Goal: Check status: Check status

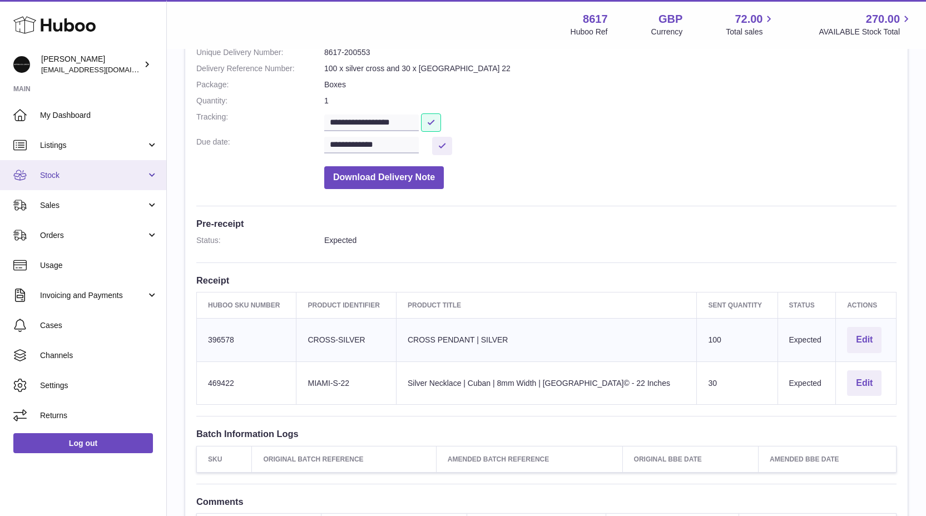
click at [91, 175] on span "Stock" at bounding box center [93, 175] width 106 height 11
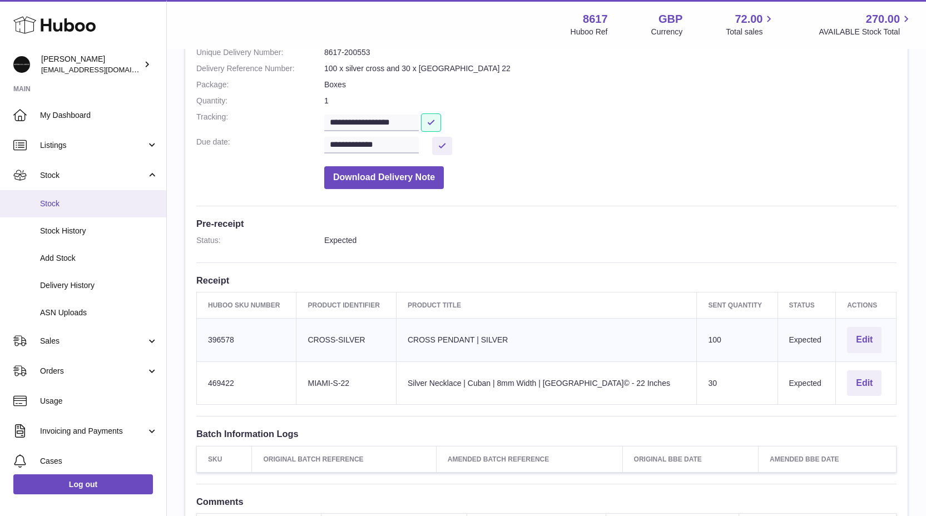
click at [79, 197] on link "Stock" at bounding box center [83, 203] width 166 height 27
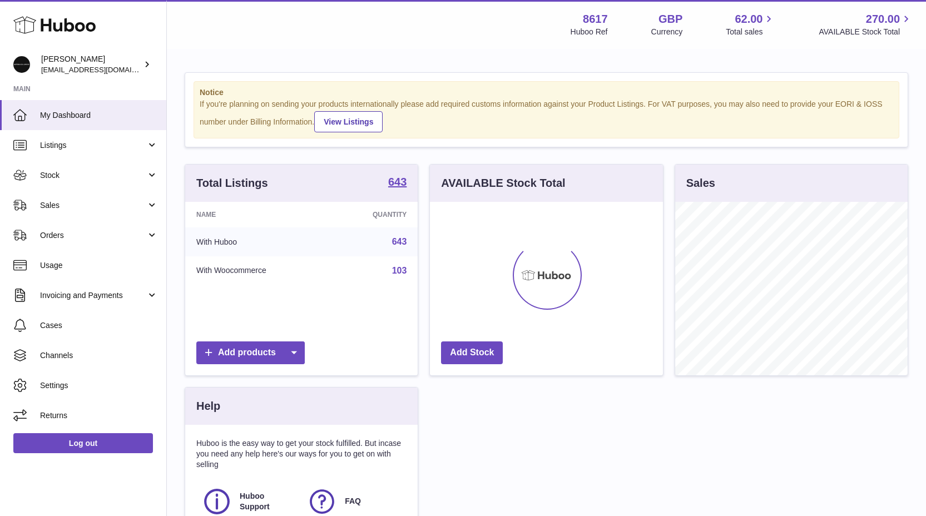
scroll to position [173, 233]
click at [78, 176] on span "Stock" at bounding box center [93, 175] width 106 height 11
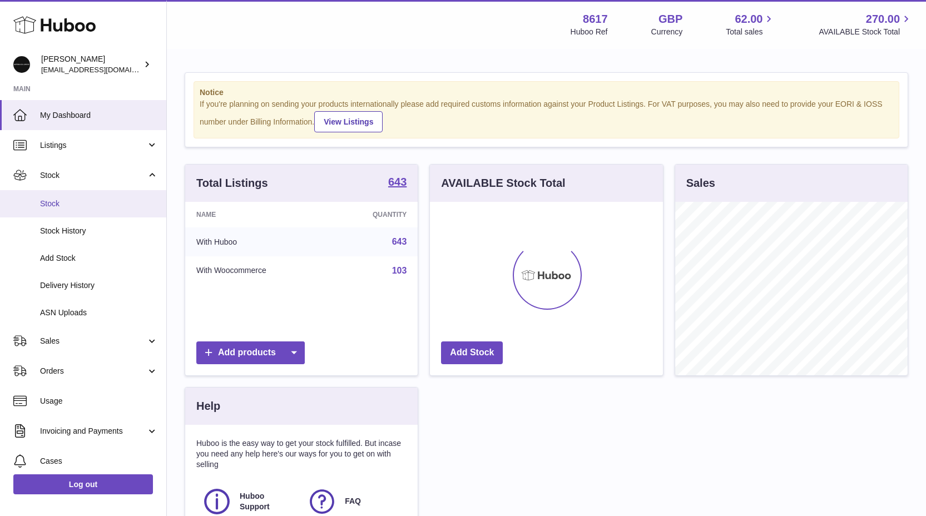
click at [59, 193] on link "Stock" at bounding box center [83, 203] width 166 height 27
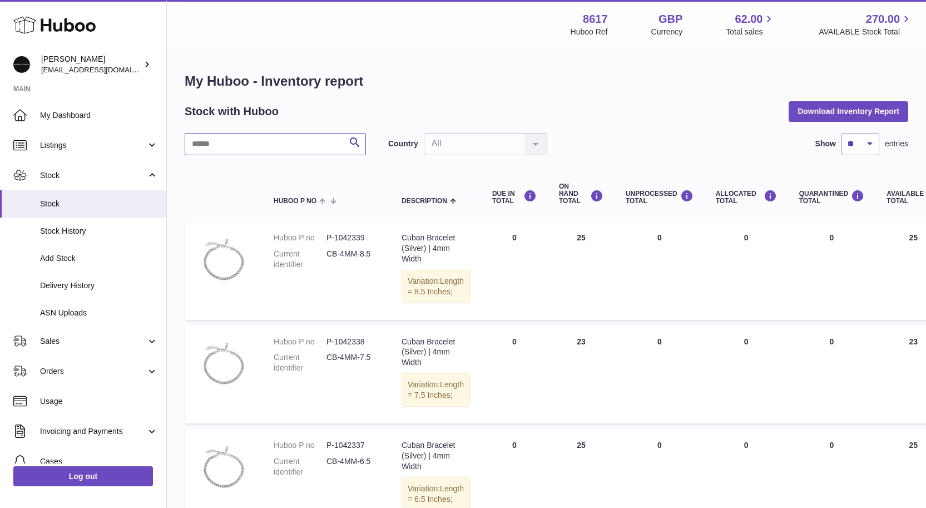
click at [220, 145] on input "text" at bounding box center [275, 144] width 181 height 22
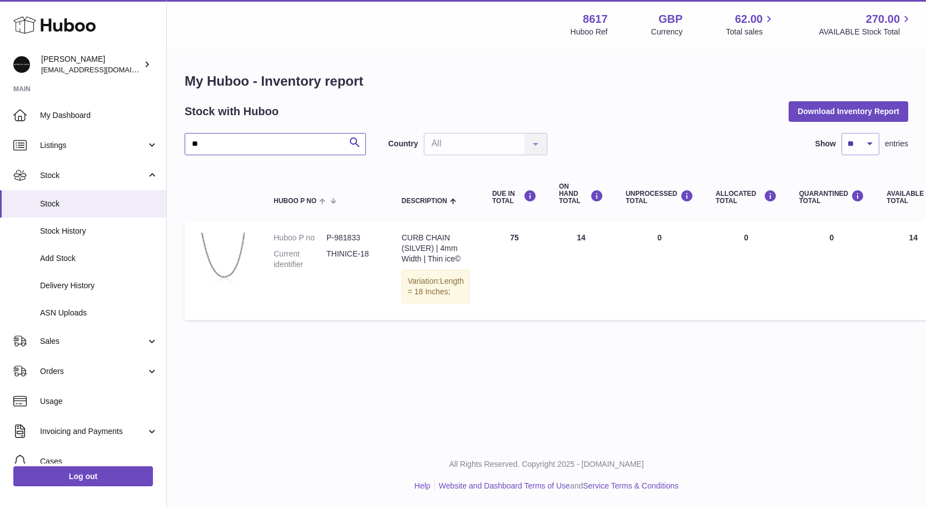
type input "*"
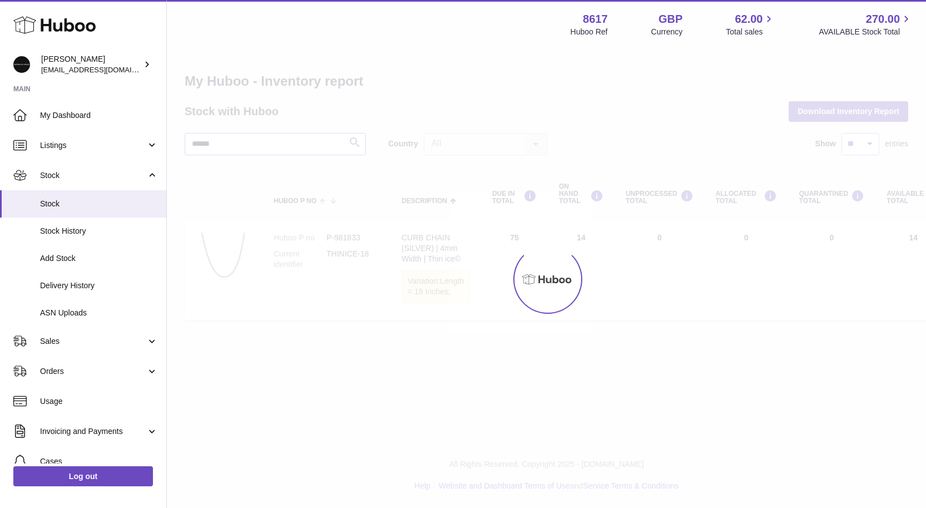
type input "******"
